Goal: Task Accomplishment & Management: Complete application form

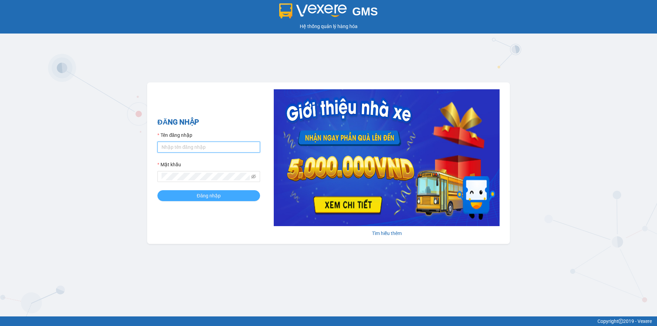
type input "an.tuantrung"
click at [202, 194] on span "Đăng nhập" at bounding box center [209, 196] width 24 height 8
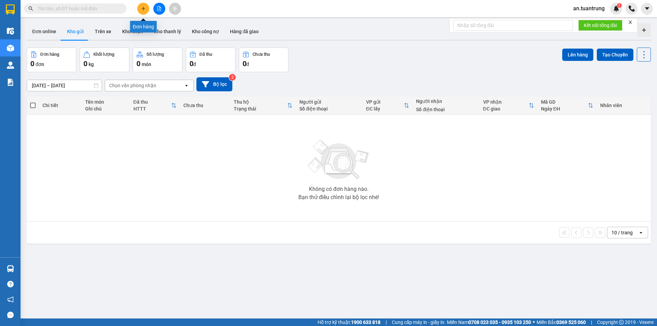
click at [142, 10] on icon "plus" at bounding box center [143, 8] width 5 height 5
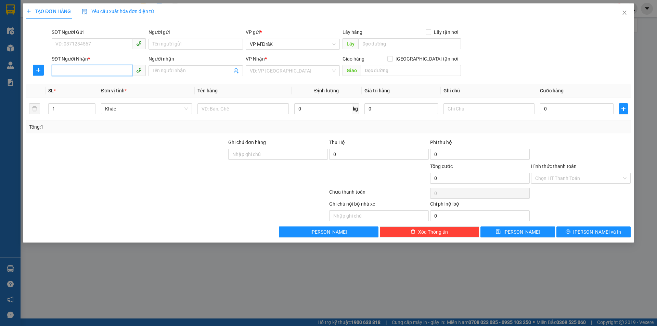
click at [87, 70] on input "SĐT Người Nhận *" at bounding box center [92, 70] width 81 height 11
type input "0388146612"
click at [82, 85] on div "0388146612" at bounding box center [99, 85] width 86 height 8
type input "[GEOGRAPHIC_DATA]"
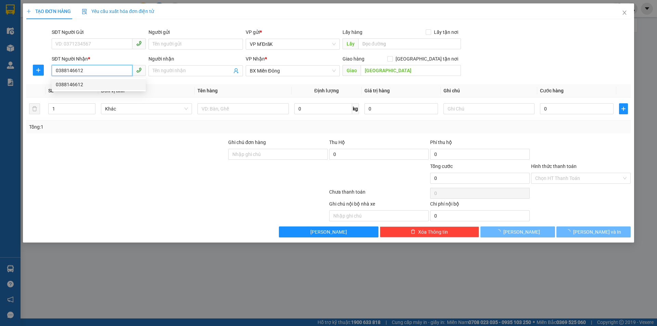
type input "50.000"
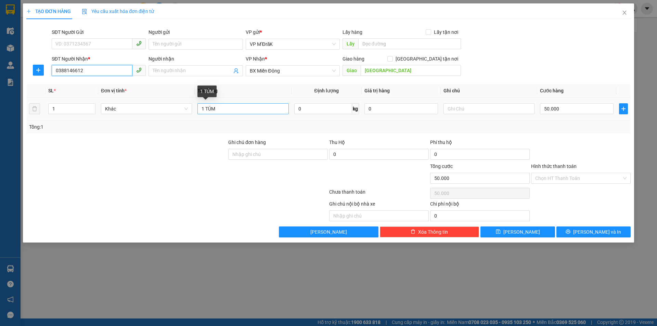
type input "0388146612"
click at [258, 110] on input "1 TÚM" at bounding box center [242, 108] width 91 height 11
type input "1 BÌ THƯ"
click at [563, 108] on input "50.000" at bounding box center [577, 108] width 74 height 11
type input "3"
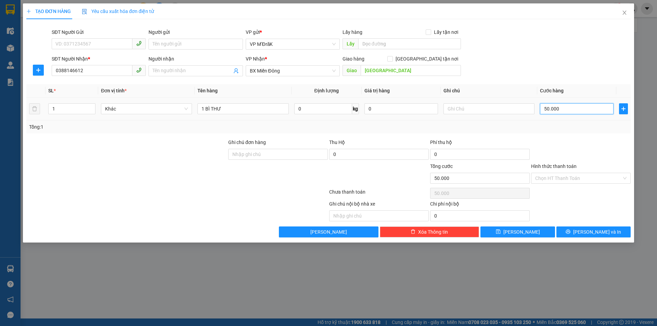
type input "3"
type input "30"
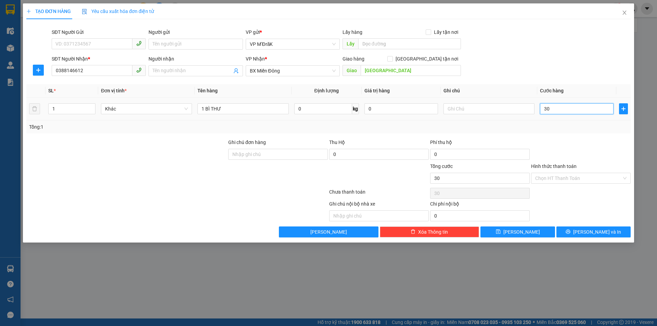
type input "300"
type input "3.000"
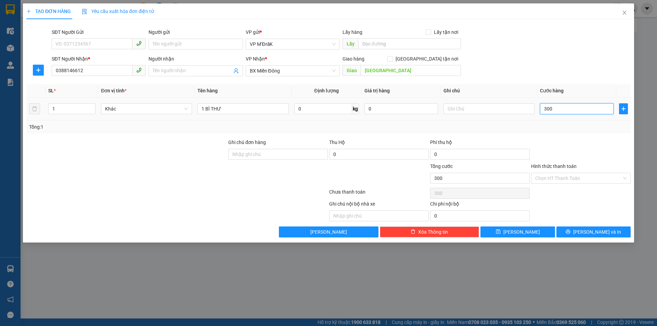
type input "3.000"
type input "30.000"
click at [568, 178] on input "Hình thức thanh toán" at bounding box center [578, 178] width 87 height 10
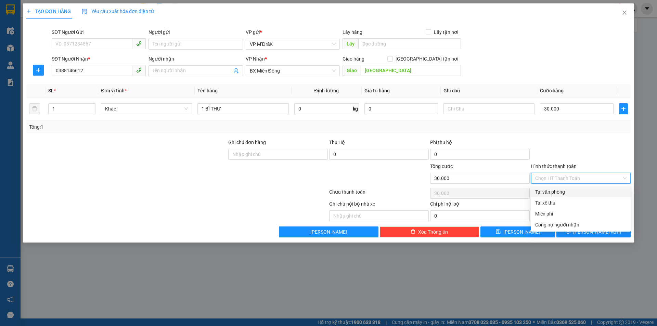
click at [565, 188] on div "Tại văn phòng" at bounding box center [581, 192] width 100 height 11
type input "0"
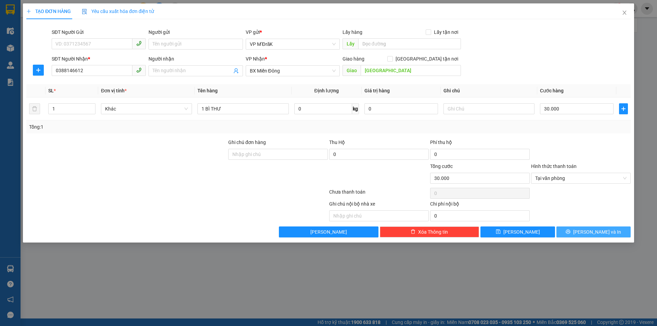
click at [578, 231] on button "[PERSON_NAME] và In" at bounding box center [594, 232] width 74 height 11
click at [578, 232] on main at bounding box center [328, 159] width 657 height 319
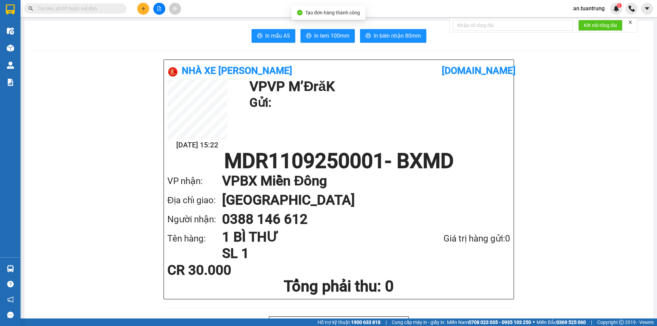
click at [322, 40] on span "In tem 100mm" at bounding box center [331, 35] width 35 height 9
click at [143, 13] on button at bounding box center [143, 9] width 12 height 12
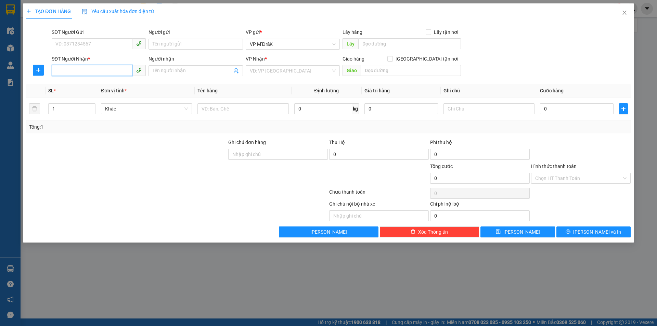
click at [95, 72] on input "SĐT Người Nhận *" at bounding box center [92, 70] width 81 height 11
type input "0814216666"
click at [263, 75] on input "search" at bounding box center [290, 71] width 81 height 10
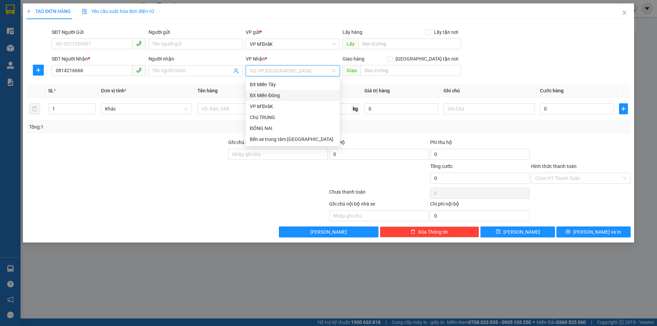
click at [270, 96] on div "BX Miền Đông" at bounding box center [293, 96] width 86 height 8
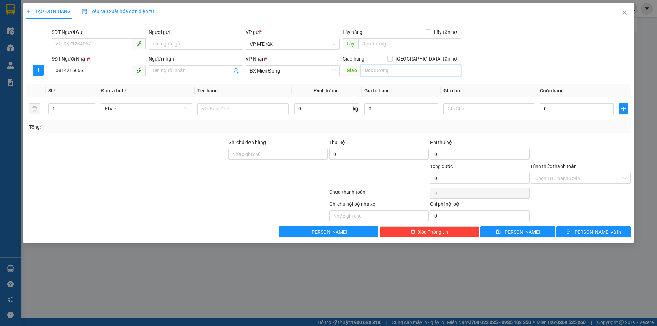
click at [369, 73] on input "text" at bounding box center [411, 70] width 100 height 11
type input "HÒA LÂN"
click at [226, 108] on input "text" at bounding box center [242, 108] width 91 height 11
type input "1 XE"
click at [572, 111] on input "0" at bounding box center [577, 108] width 74 height 11
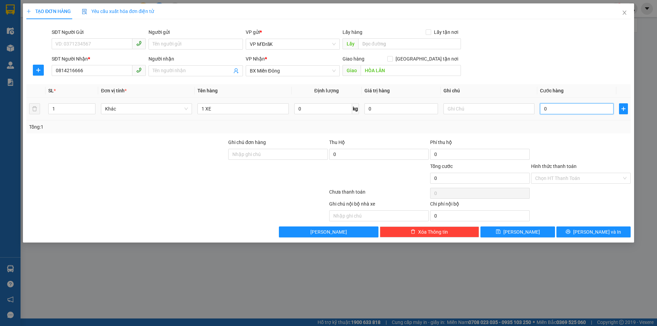
type input "4"
type input "40"
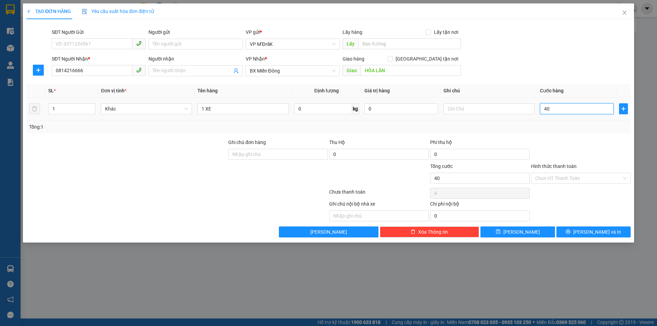
type input "40"
type input "400"
type input "4.000"
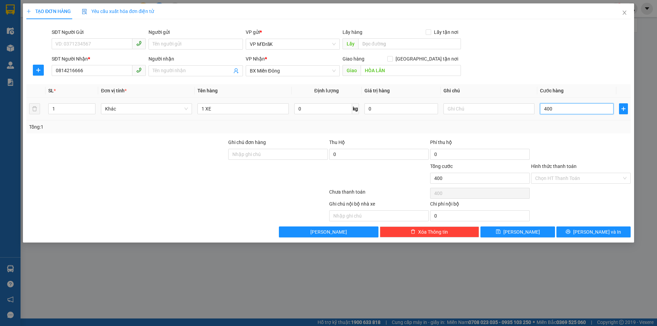
type input "4.000"
type input "40.000"
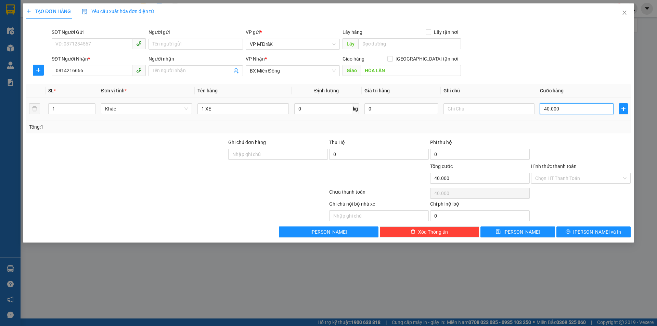
type input "400.000"
click at [579, 178] on input "Hình thức thanh toán" at bounding box center [578, 178] width 87 height 10
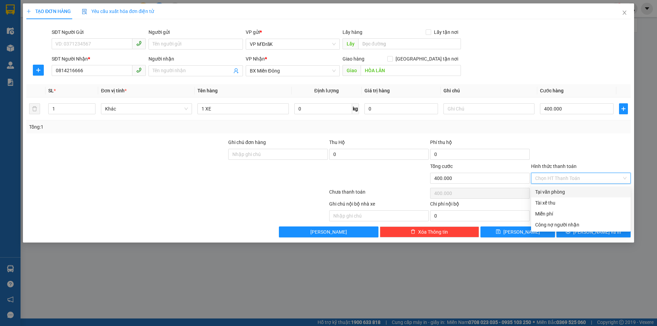
click at [559, 150] on div at bounding box center [580, 151] width 101 height 24
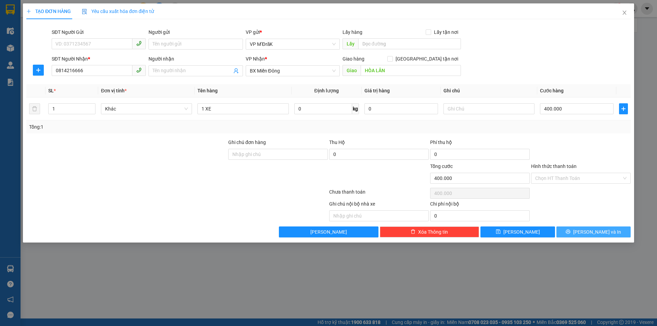
click at [578, 231] on button "[PERSON_NAME] và In" at bounding box center [594, 232] width 74 height 11
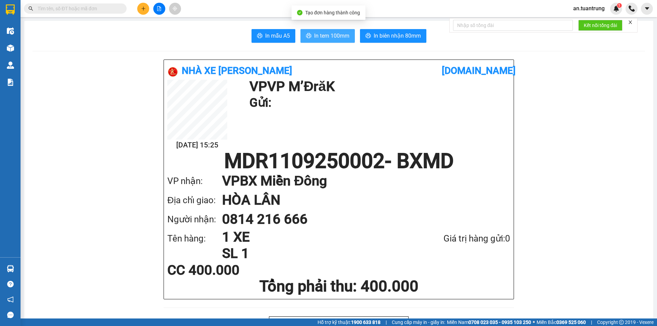
click at [328, 37] on span "In tem 100mm" at bounding box center [331, 35] width 35 height 9
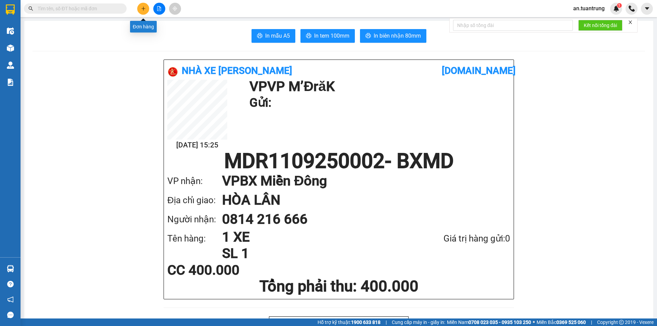
click at [145, 10] on icon "plus" at bounding box center [143, 8] width 5 height 5
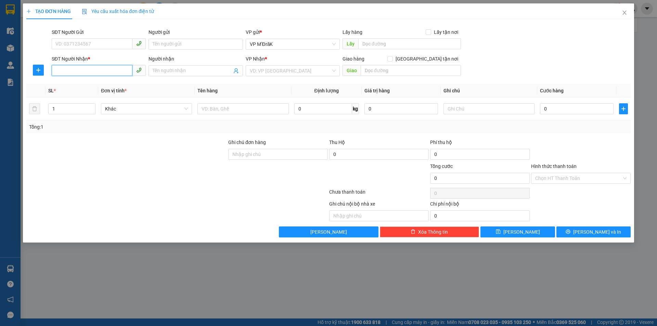
click at [106, 73] on input "SĐT Người Nhận *" at bounding box center [92, 70] width 81 height 11
type input "0378997089"
click at [110, 84] on div "0378997089" at bounding box center [99, 85] width 86 height 8
type input "NÔNG LÂM"
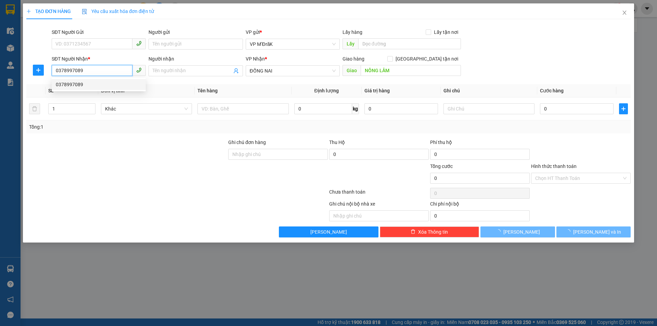
type input "60.000"
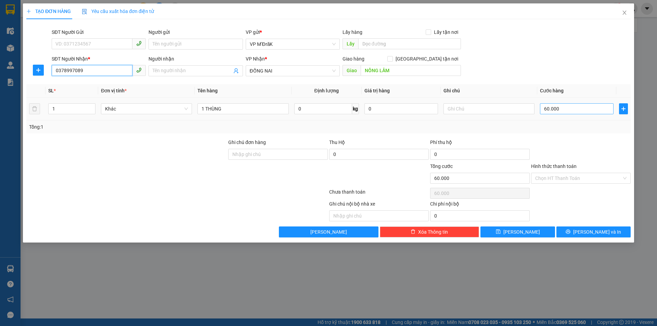
type input "0378997089"
click at [563, 108] on input "60.000" at bounding box center [577, 108] width 74 height 11
type input "5"
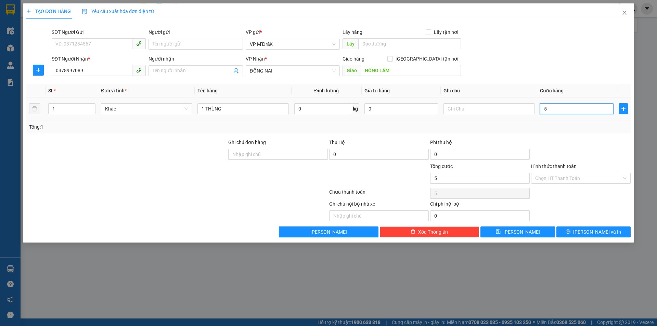
type input "50"
type input "500"
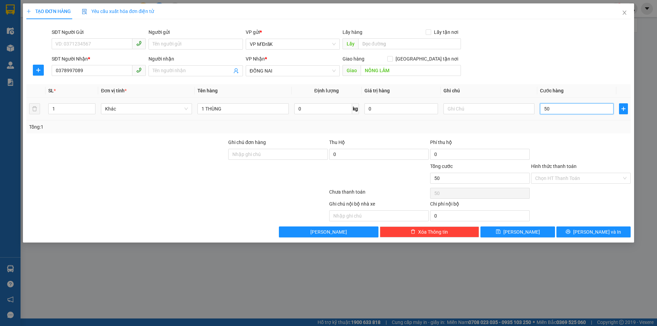
type input "500"
type input "5.000"
type input "50.000"
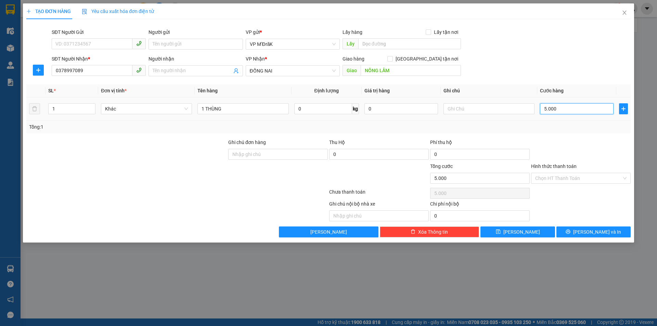
type input "50.000"
click at [582, 178] on input "Hình thức thanh toán" at bounding box center [578, 178] width 87 height 10
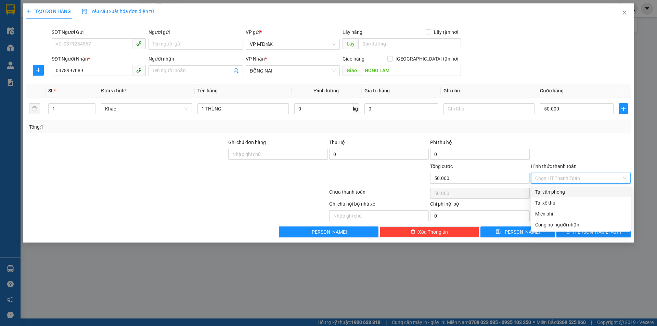
click at [568, 191] on div "Tại văn phòng" at bounding box center [580, 192] width 91 height 8
type input "0"
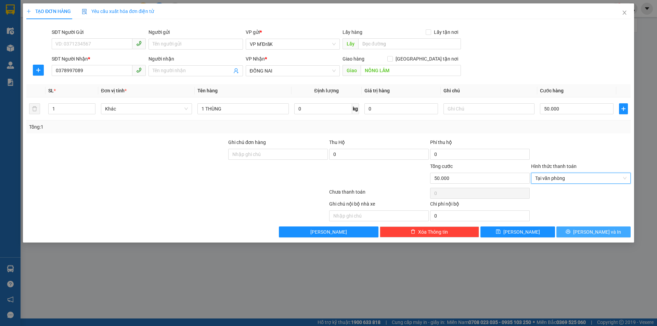
click at [582, 237] on button "[PERSON_NAME] và In" at bounding box center [594, 232] width 74 height 11
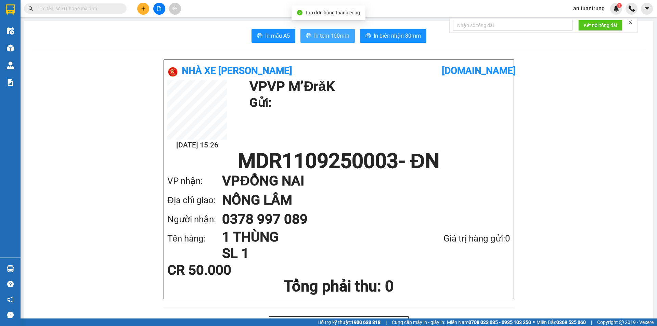
click at [327, 35] on span "In tem 100mm" at bounding box center [331, 35] width 35 height 9
click at [138, 8] on button at bounding box center [143, 9] width 12 height 12
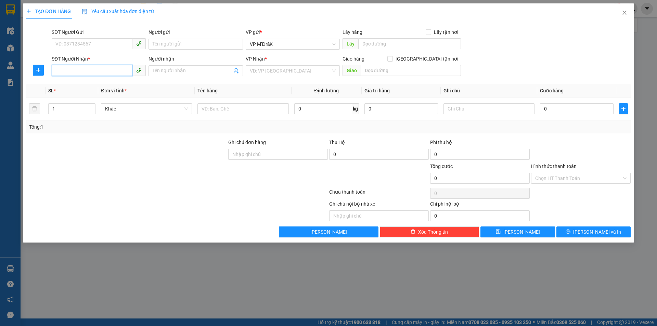
click at [119, 69] on input "SĐT Người Nhận *" at bounding box center [92, 70] width 81 height 11
click at [117, 85] on div "0939388166" at bounding box center [99, 85] width 86 height 8
type input "0939388166"
type input "Tân Cảng"
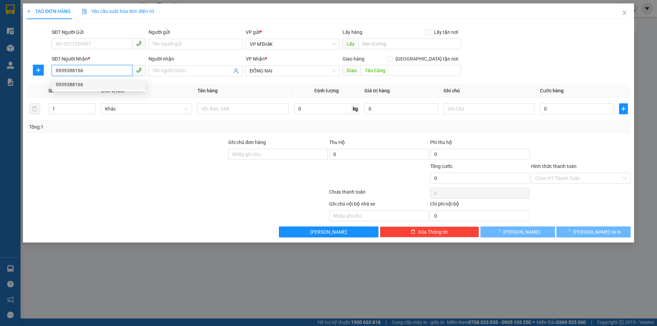
type input "100.000"
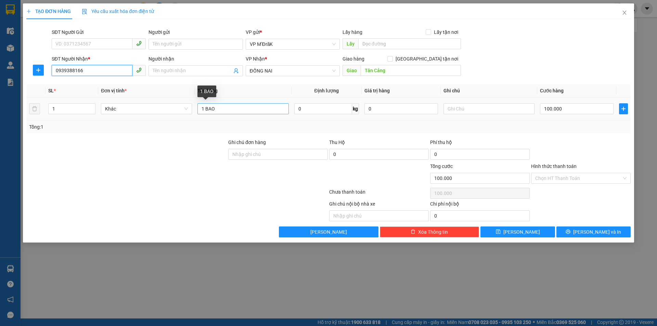
type input "0939388166"
drag, startPoint x: 205, startPoint y: 108, endPoint x: 159, endPoint y: 108, distance: 45.5
click at [159, 108] on tr "1 Khác 1 BAO 0 kg 0 100.000" at bounding box center [328, 109] width 604 height 23
type input "2 BAO"
click at [75, 110] on input "1" at bounding box center [72, 109] width 47 height 10
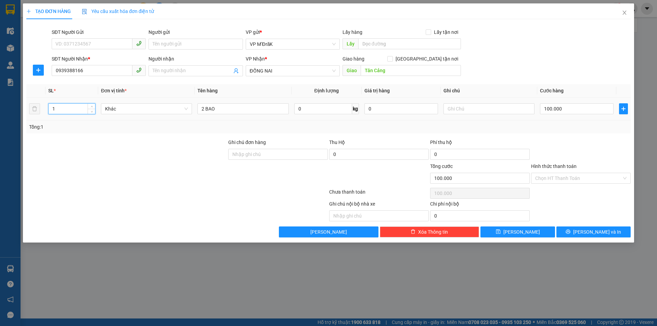
click at [75, 110] on input "1" at bounding box center [72, 109] width 47 height 10
type input "2"
click at [554, 110] on input "100.000" at bounding box center [577, 108] width 74 height 11
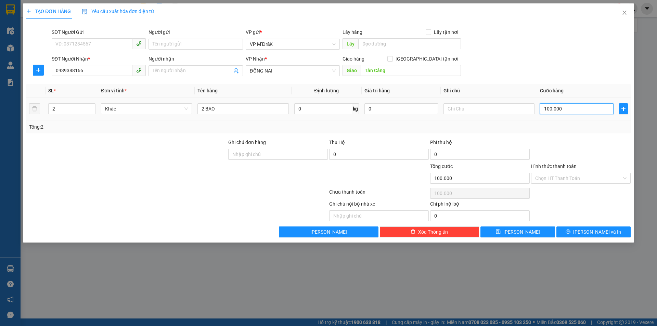
type input "2"
type input "20"
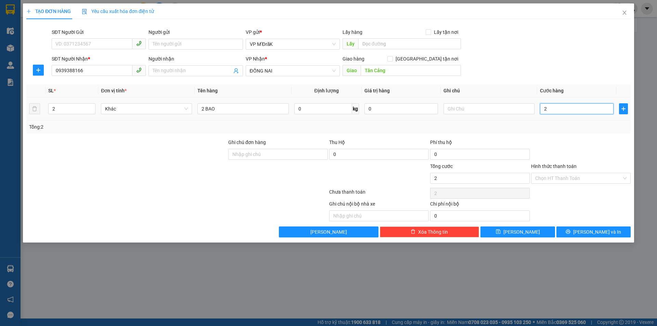
type input "20"
type input "200"
type input "2.000"
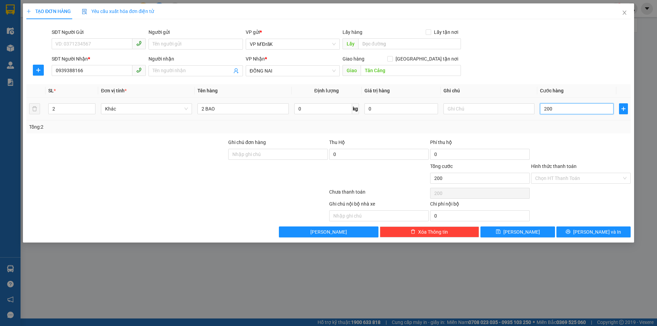
type input "2.000"
type input "20.000"
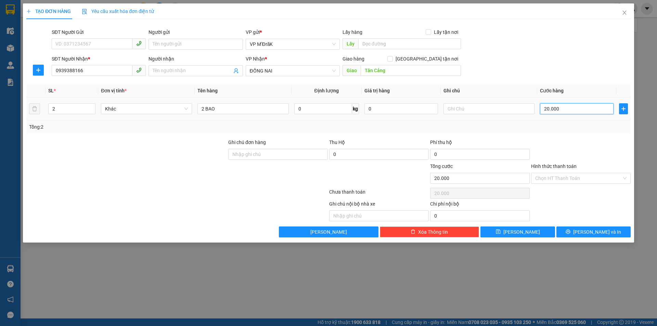
type input "200.000"
click at [563, 178] on input "Hình thức thanh toán" at bounding box center [578, 178] width 87 height 10
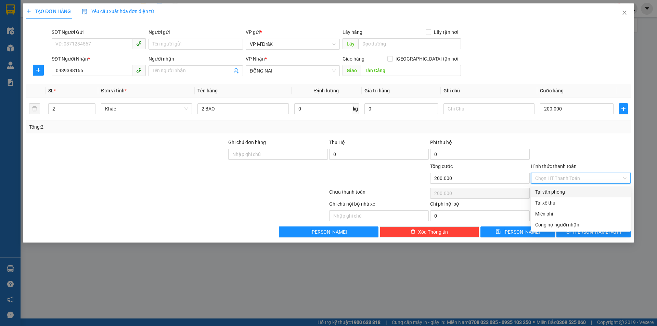
click at [564, 193] on div "Tại văn phòng" at bounding box center [580, 192] width 91 height 8
type input "0"
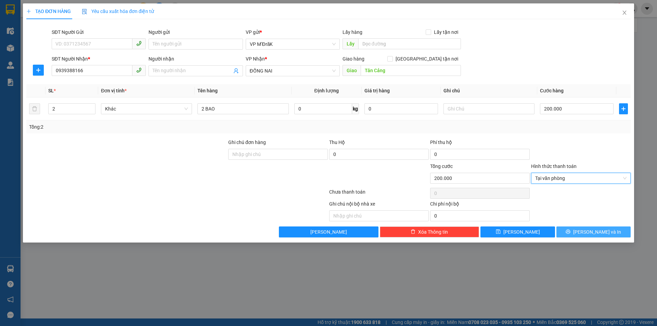
click at [576, 233] on button "[PERSON_NAME] và In" at bounding box center [594, 232] width 74 height 11
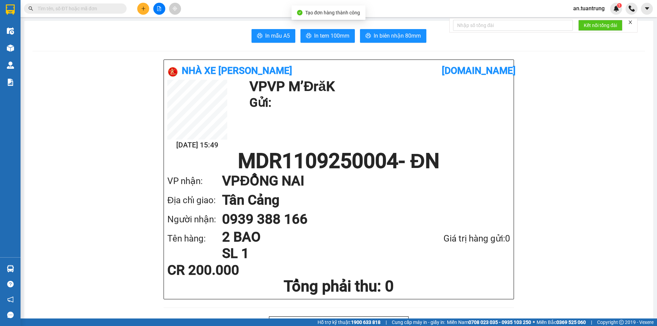
click at [326, 38] on span "In tem 100mm" at bounding box center [331, 35] width 35 height 9
click at [146, 11] on button at bounding box center [143, 9] width 12 height 12
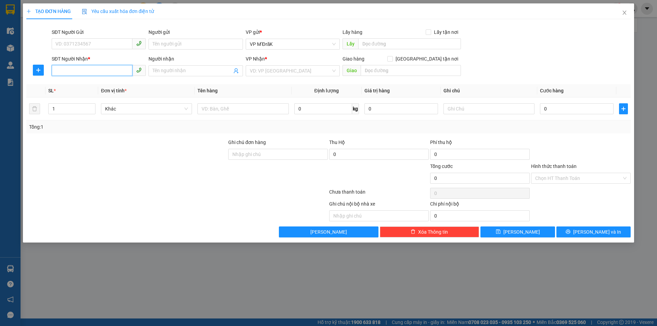
click at [82, 73] on input "SĐT Người Nhận *" at bounding box center [92, 70] width 81 height 11
type input "0909138256"
click at [86, 84] on div "0909138256" at bounding box center [99, 85] width 86 height 8
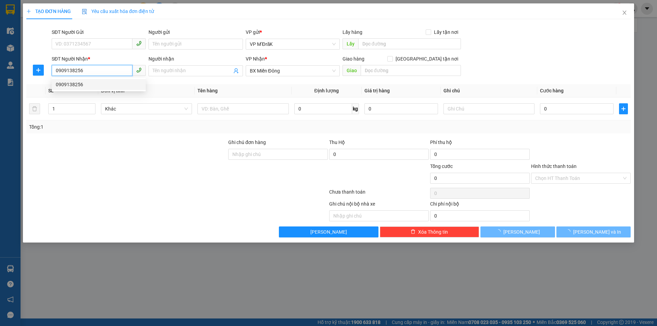
type input "50.000"
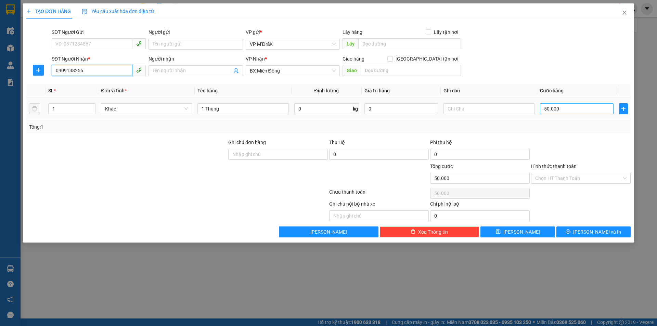
type input "0909138256"
click at [561, 109] on input "50.000" at bounding box center [577, 108] width 74 height 11
type input "1"
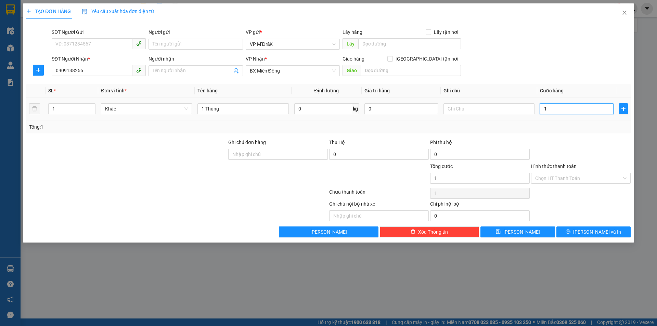
type input "10"
type input "100"
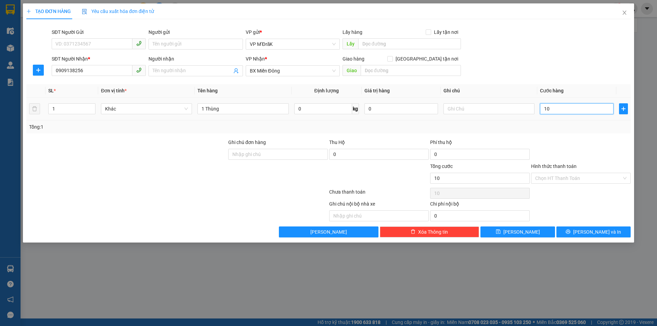
type input "100"
type input "1.000"
type input "10.000"
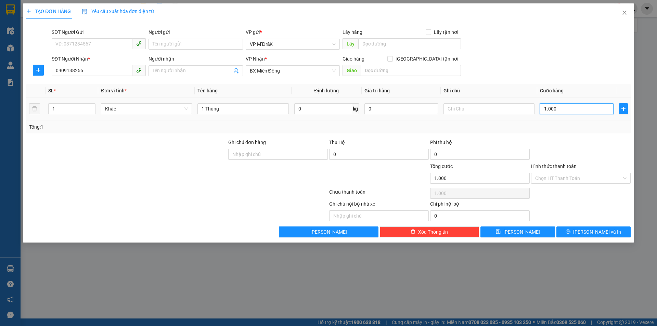
type input "10.000"
type input "100.000"
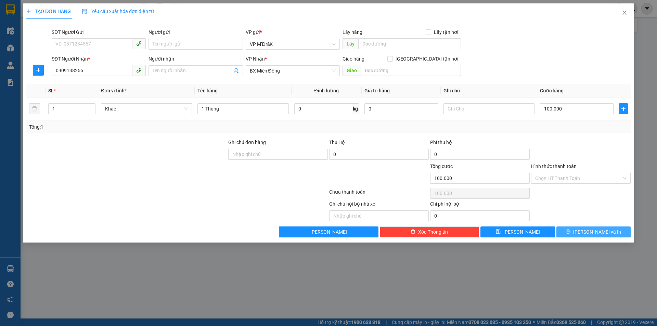
click at [577, 234] on button "[PERSON_NAME] và In" at bounding box center [594, 232] width 74 height 11
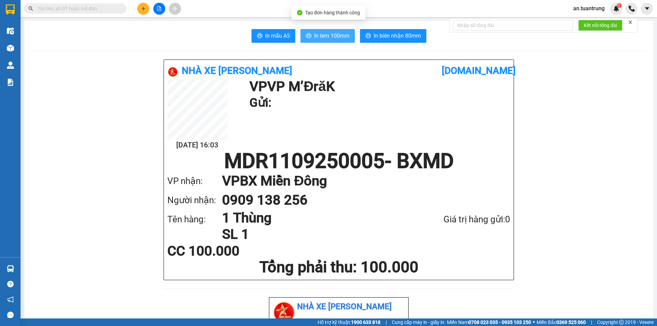
click at [319, 40] on button "In tem 100mm" at bounding box center [327, 36] width 54 height 14
